Goal: Task Accomplishment & Management: Manage account settings

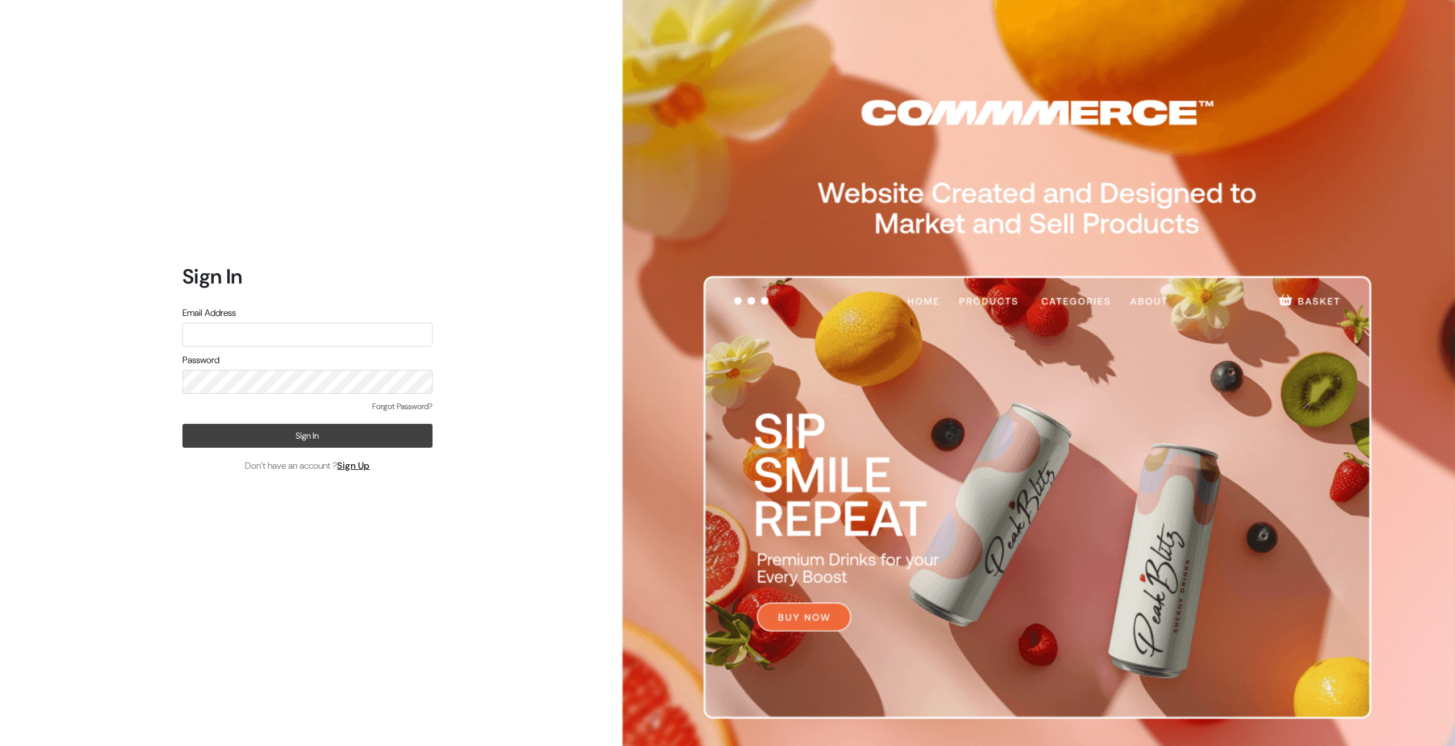
type input "Ecomservicesmumbai@gmail.com"
click at [296, 427] on button "Sign In" at bounding box center [307, 436] width 250 height 24
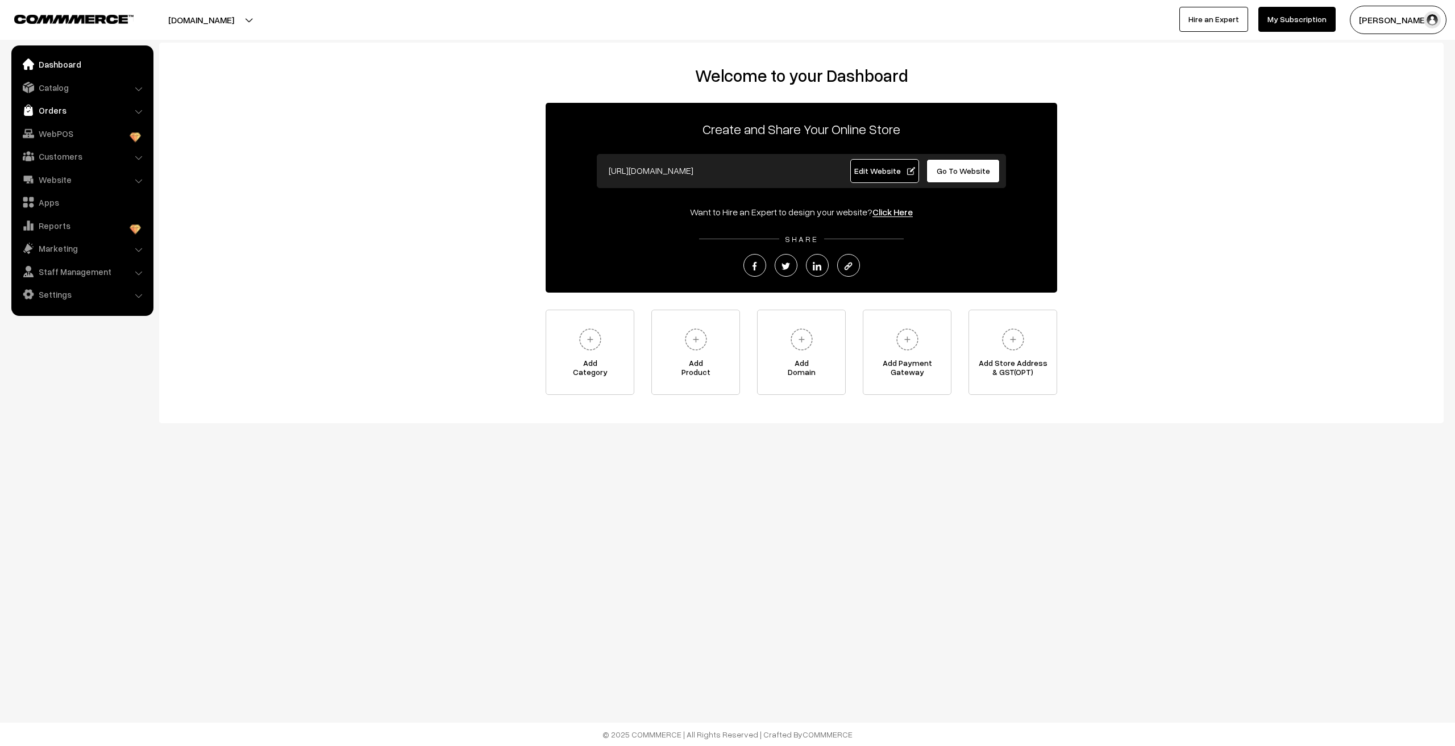
click at [85, 118] on link "Orders" at bounding box center [81, 110] width 135 height 20
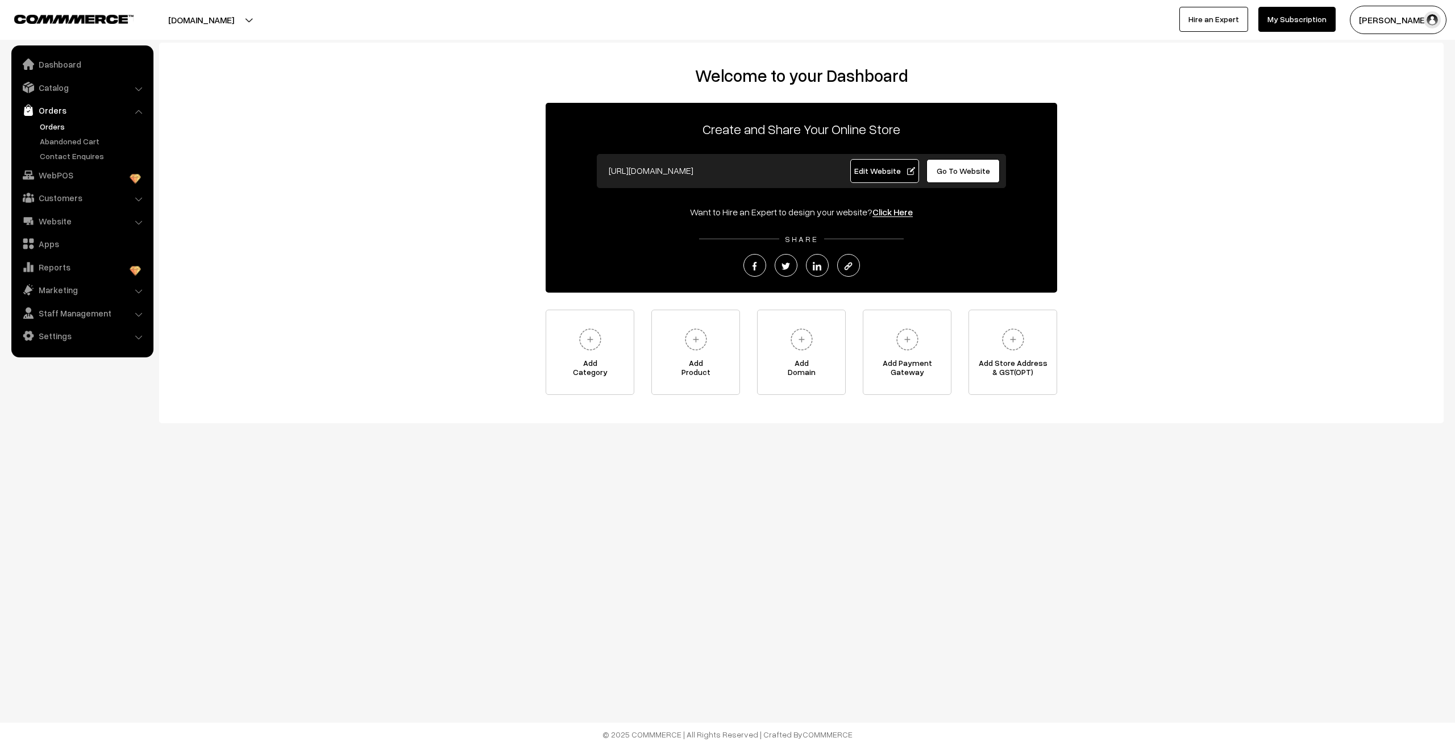
click at [57, 127] on link "Orders" at bounding box center [93, 126] width 113 height 12
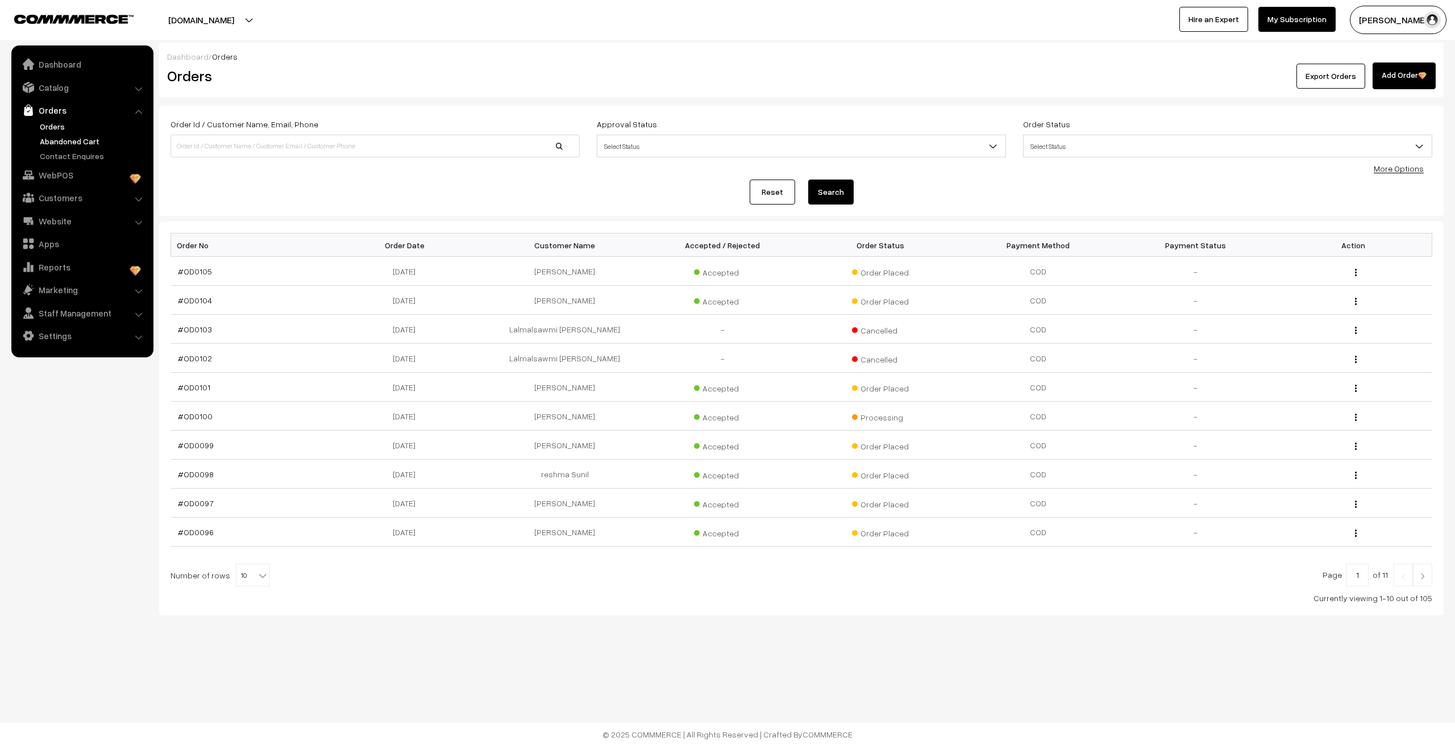
click at [64, 140] on link "Abandoned Cart" at bounding box center [93, 141] width 113 height 12
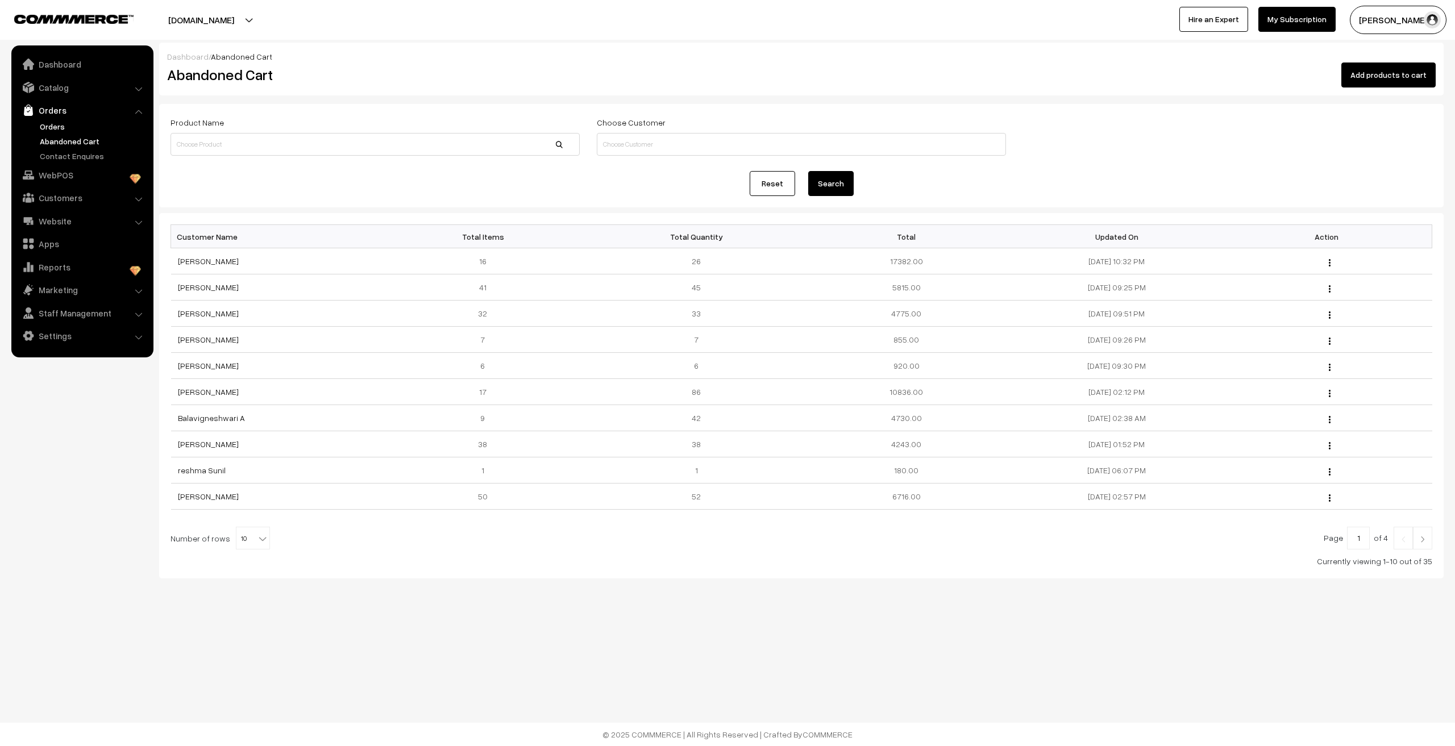
click at [56, 126] on link "Orders" at bounding box center [93, 126] width 113 height 12
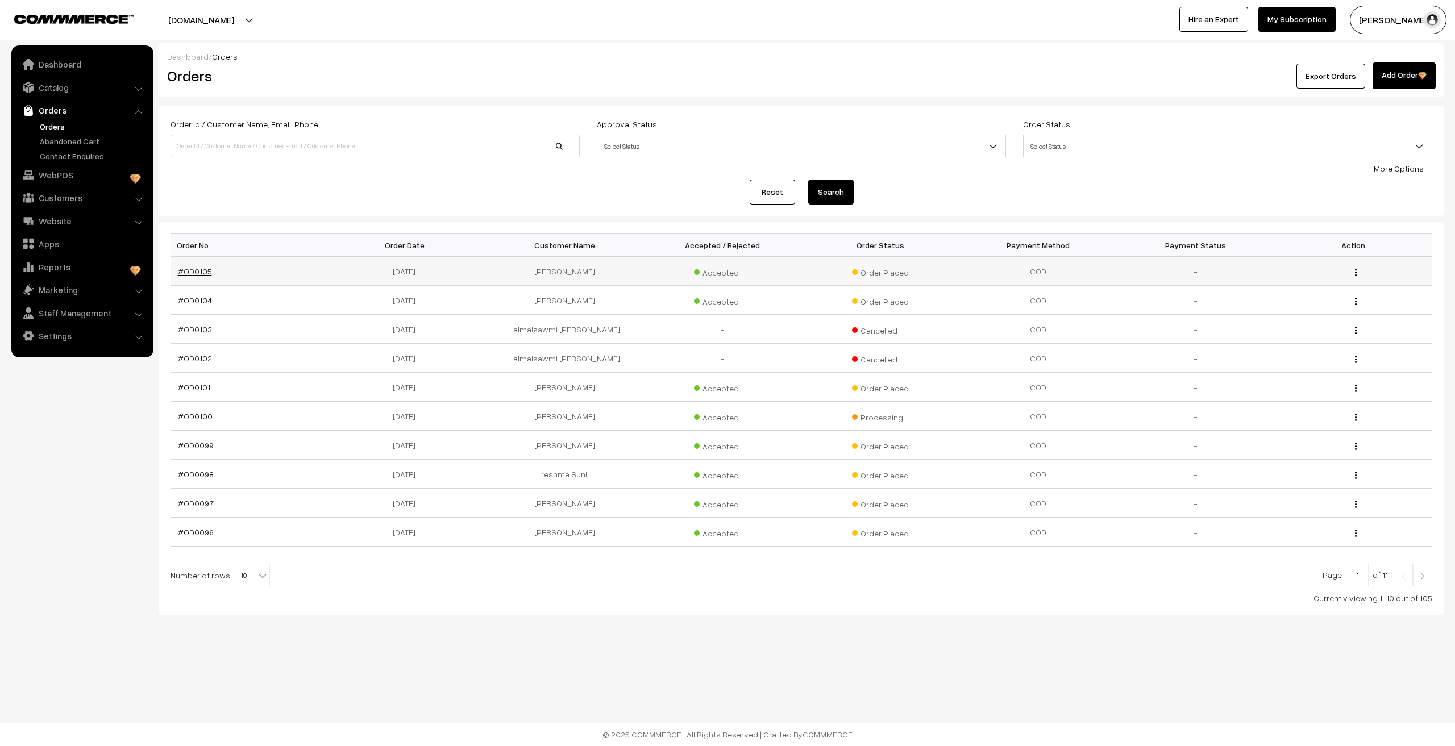
click at [192, 271] on link "#OD0105" at bounding box center [195, 272] width 34 height 10
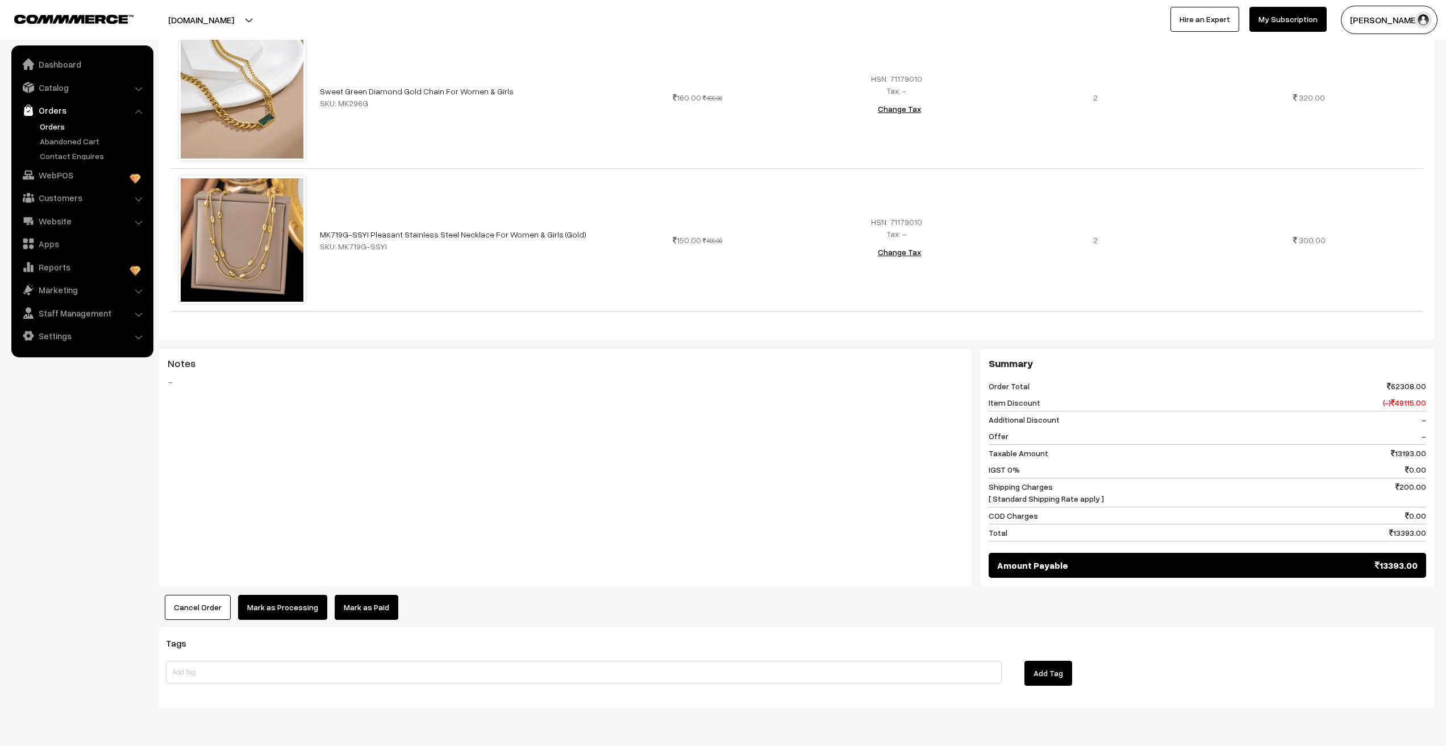
scroll to position [3322, 0]
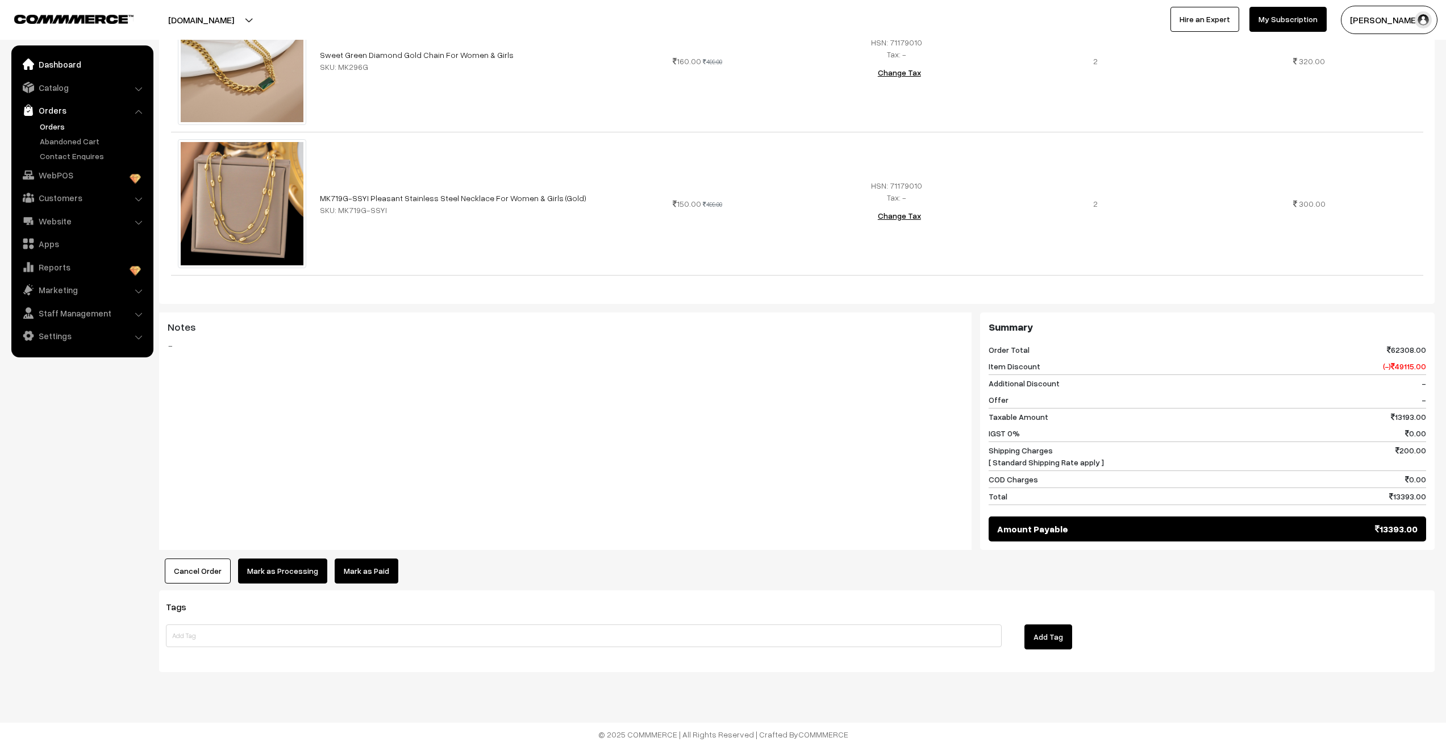
click at [82, 68] on link "Dashboard" at bounding box center [81, 64] width 135 height 20
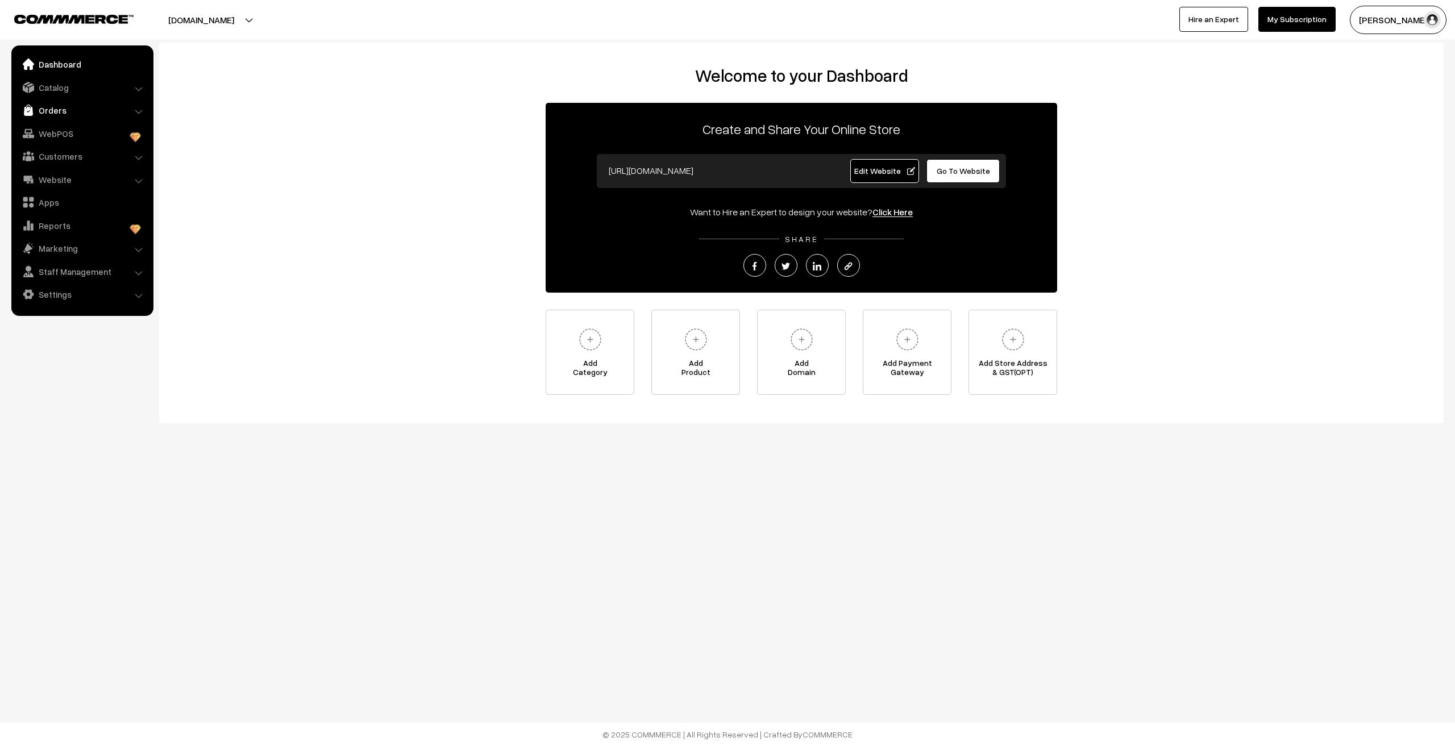
click at [52, 111] on link "Orders" at bounding box center [81, 110] width 135 height 20
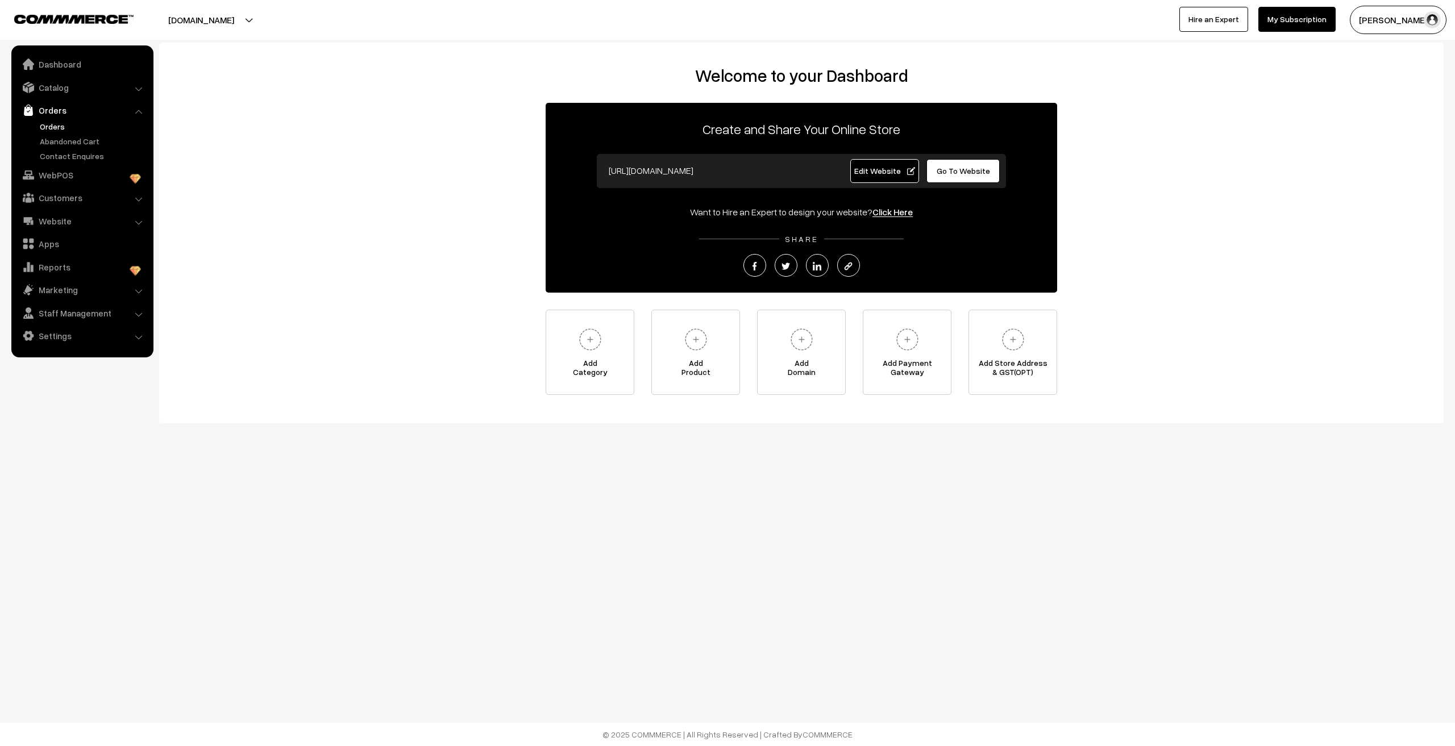
click at [59, 124] on link "Orders" at bounding box center [93, 126] width 113 height 12
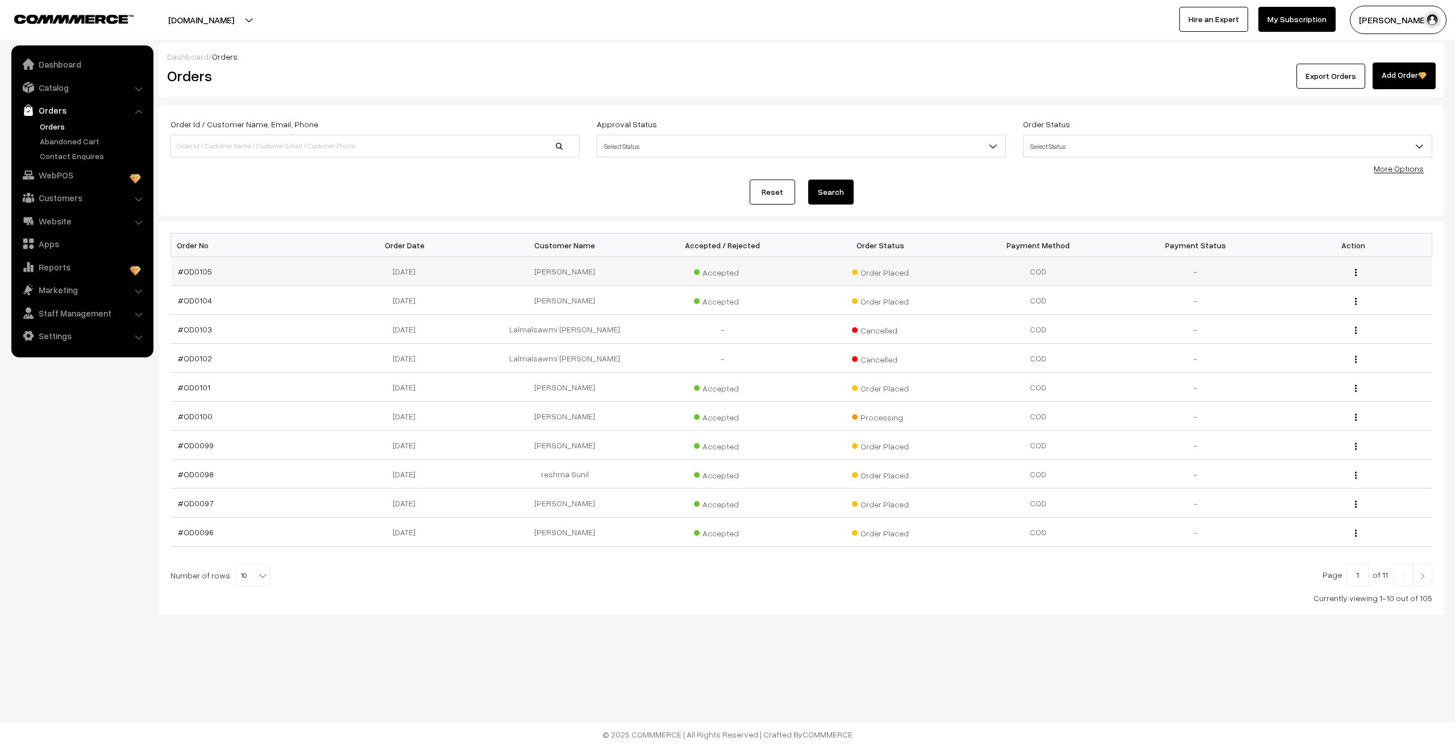
click at [198, 278] on td "#OD0105" at bounding box center [249, 271] width 157 height 29
click at [202, 273] on link "#OD0105" at bounding box center [195, 272] width 34 height 10
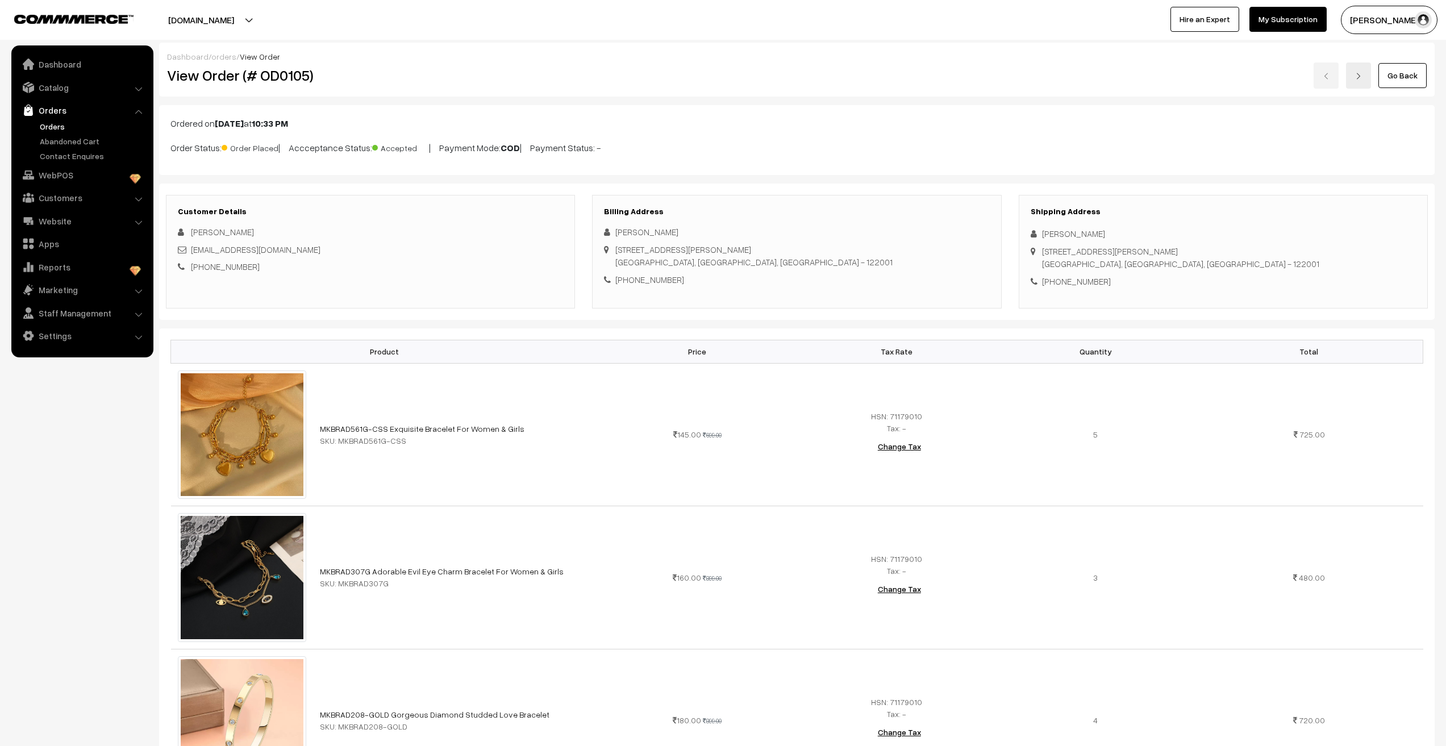
click at [626, 231] on div "[PERSON_NAME]" at bounding box center [796, 232] width 385 height 13
copy div "[PERSON_NAME]"
click at [663, 240] on div "[PERSON_NAME] [STREET_ADDRESS][PERSON_NAME] [PHONE_NUMBER]" at bounding box center [796, 256] width 385 height 60
click at [664, 232] on div "[PERSON_NAME]" at bounding box center [796, 232] width 385 height 13
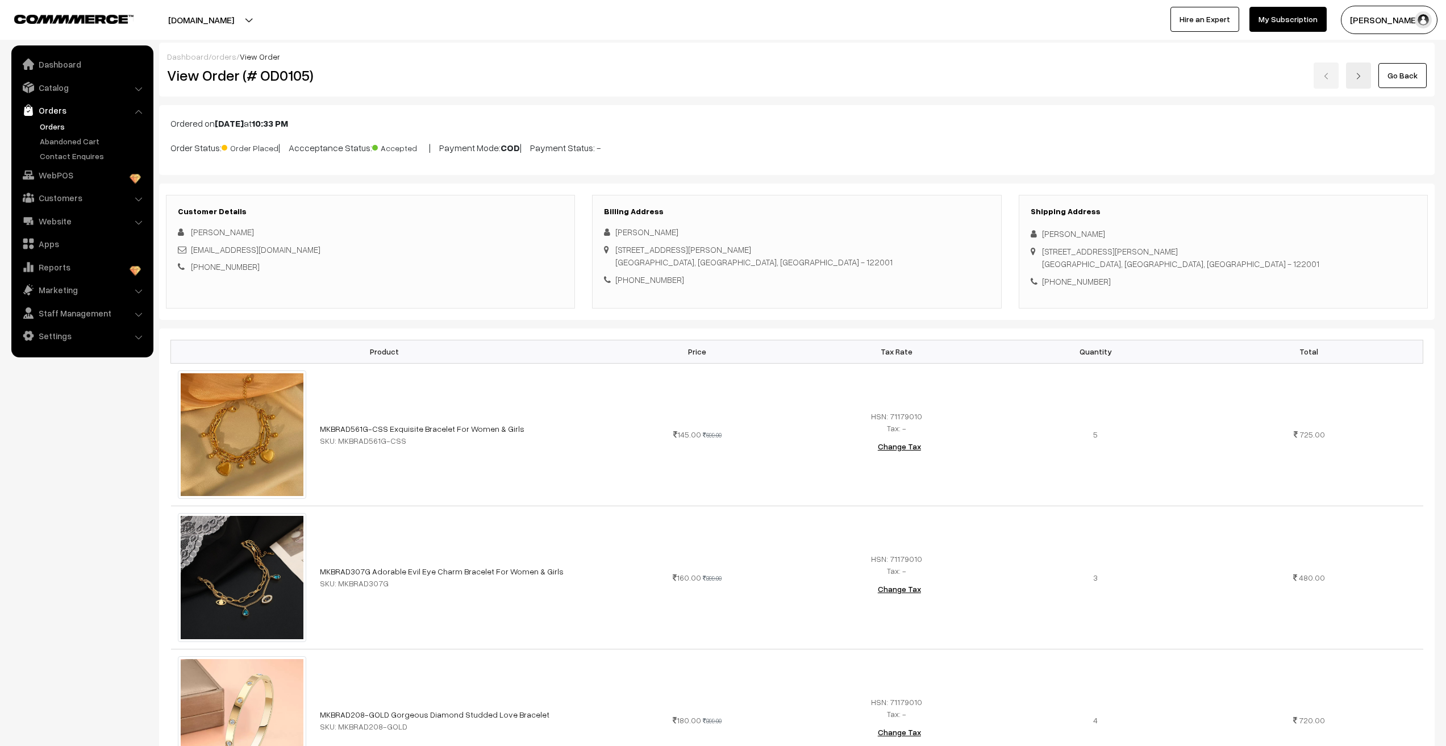
click at [664, 232] on div "[PERSON_NAME]" at bounding box center [796, 232] width 385 height 13
copy div "Choudhary"
click at [658, 282] on div "[PHONE_NUMBER]" at bounding box center [796, 279] width 385 height 13
copy div "7300957996"
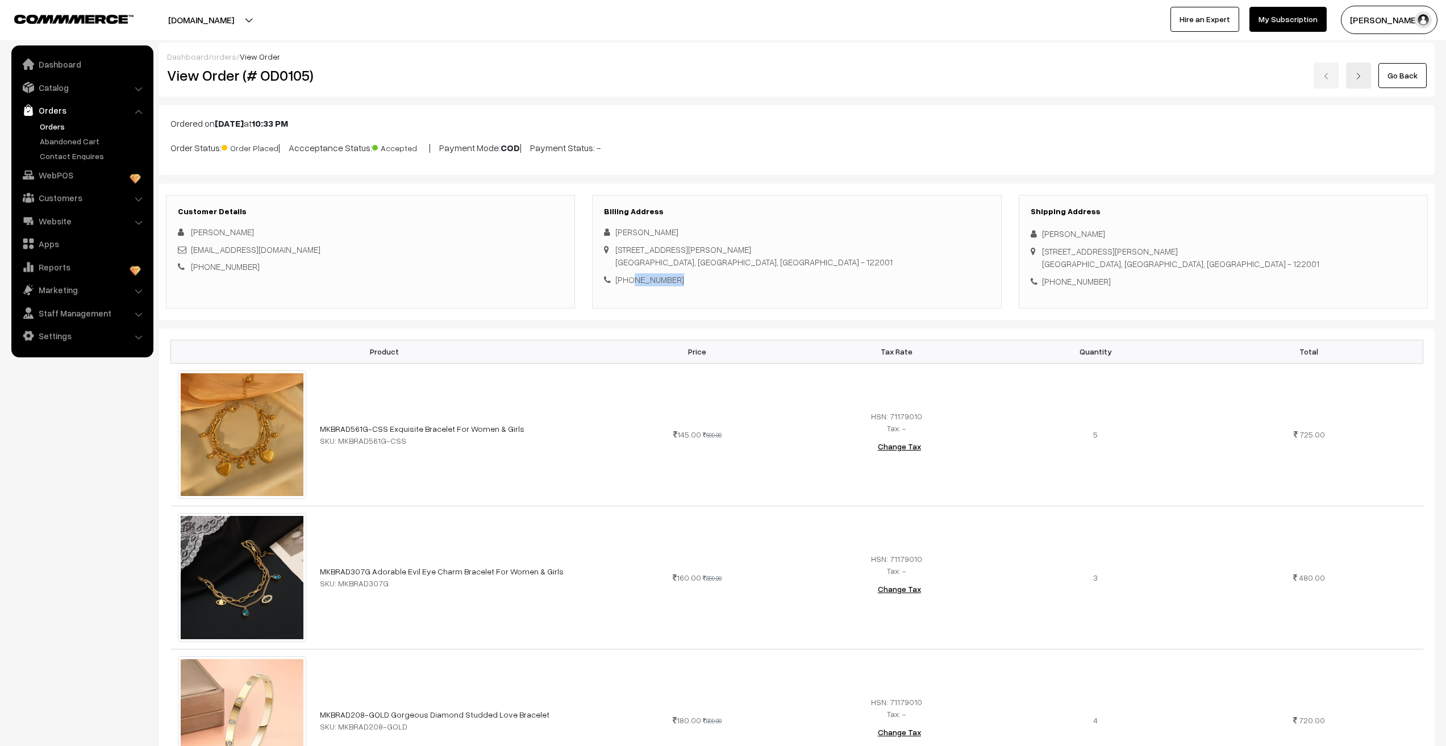
drag, startPoint x: 616, startPoint y: 247, endPoint x: 752, endPoint y: 267, distance: 138.3
click at [752, 267] on div "[STREET_ADDRESS][PERSON_NAME]" at bounding box center [754, 256] width 277 height 26
copy div "[STREET_ADDRESS][PERSON_NAME]"
click at [875, 260] on div "[PERSON_NAME] [STREET_ADDRESS][PERSON_NAME] [PHONE_NUMBER]" at bounding box center [796, 256] width 385 height 60
